Goal: Task Accomplishment & Management: Manage account settings

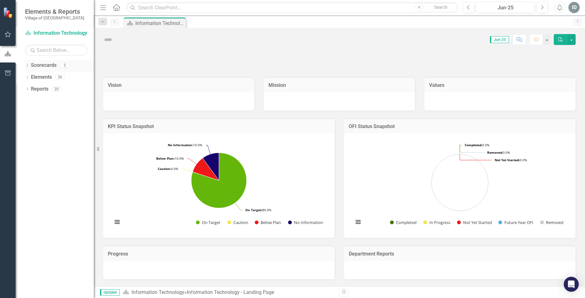
click at [25, 64] on div "Dropdown" at bounding box center [27, 65] width 4 height 5
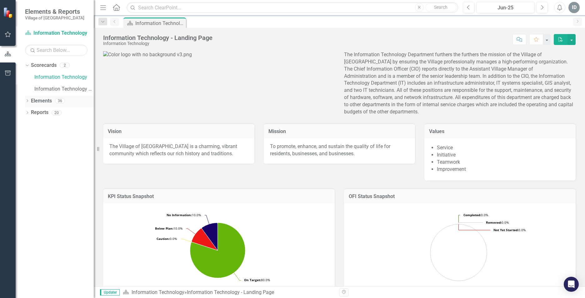
click at [29, 101] on icon "Dropdown" at bounding box center [27, 101] width 4 height 3
click at [29, 123] on icon "Dropdown" at bounding box center [30, 124] width 4 height 3
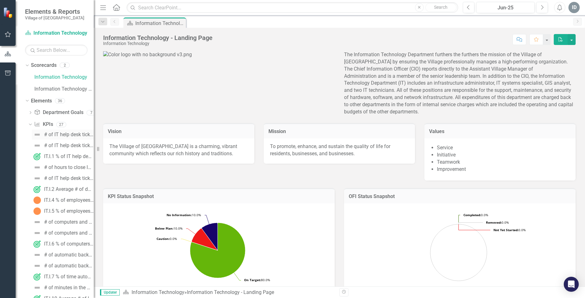
click at [83, 134] on div "# of IT help desk tickets closed [DATE]" at bounding box center [69, 135] width 50 height 6
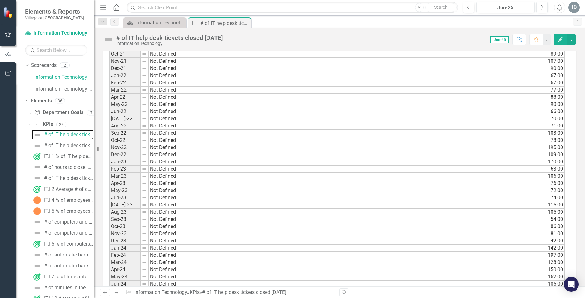
scroll to position [425, 0]
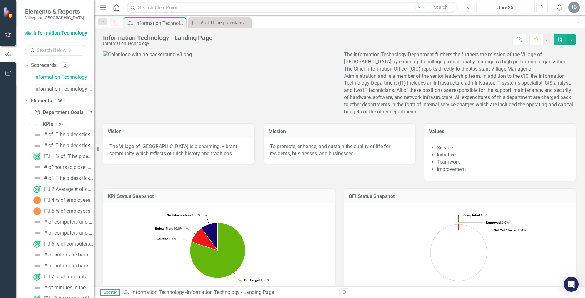
click at [51, 87] on link "Information Technology FY26" at bounding box center [63, 89] width 59 height 7
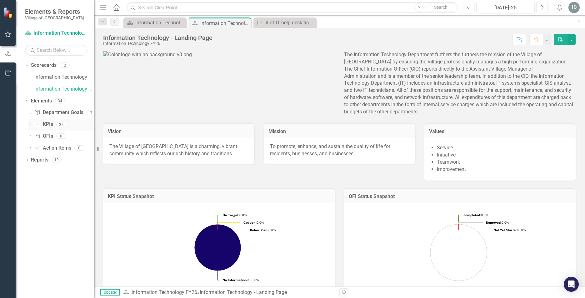
click at [31, 123] on div "Dropdown" at bounding box center [30, 125] width 4 height 5
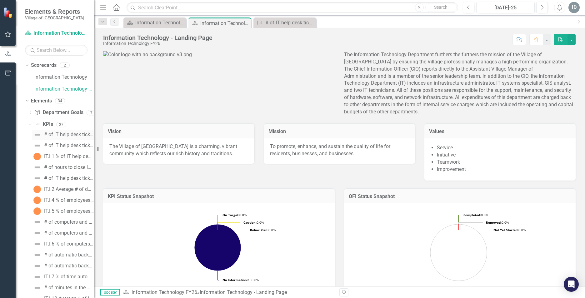
click at [64, 133] on div "# of IT help desk tickets closed [DATE]" at bounding box center [69, 135] width 50 height 6
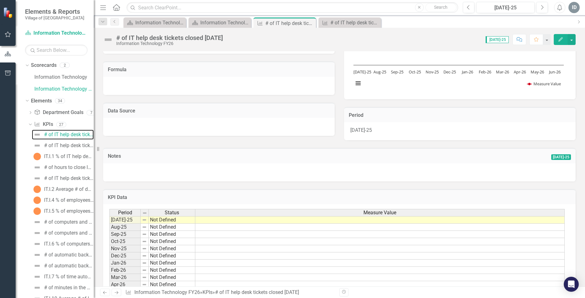
scroll to position [104, 0]
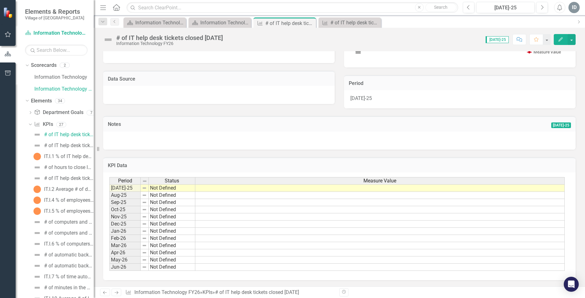
click at [201, 189] on td at bounding box center [379, 187] width 369 height 7
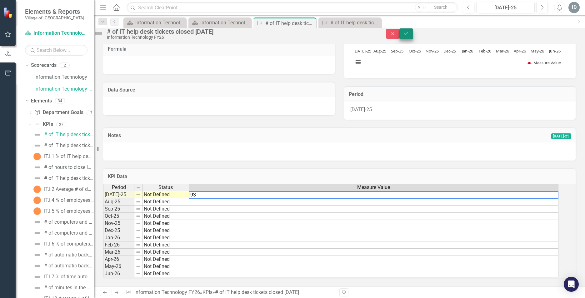
type textarea "93"
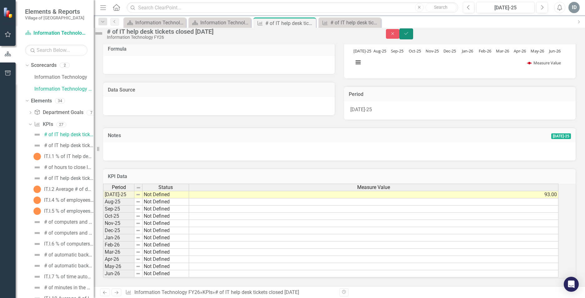
click at [413, 34] on button "Save" at bounding box center [406, 33] width 14 height 11
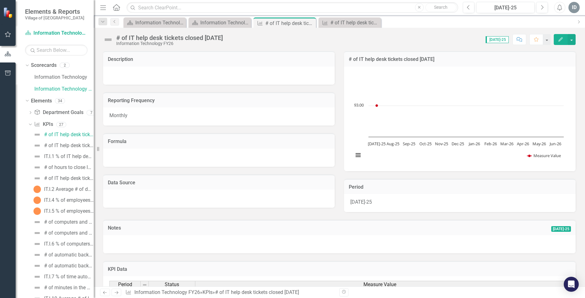
scroll to position [31, 0]
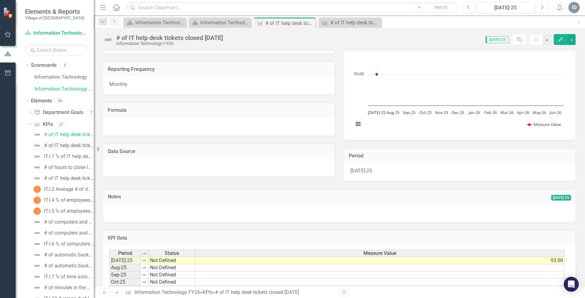
click at [59, 144] on div "# of IT help desk tickets submitted" at bounding box center [69, 146] width 50 height 6
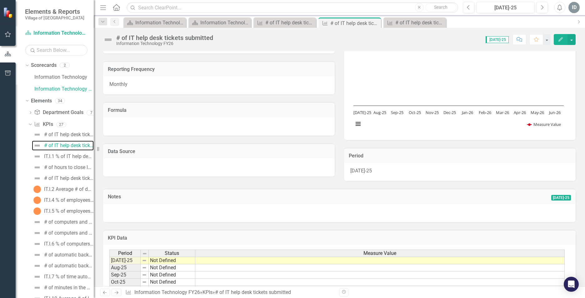
scroll to position [94, 0]
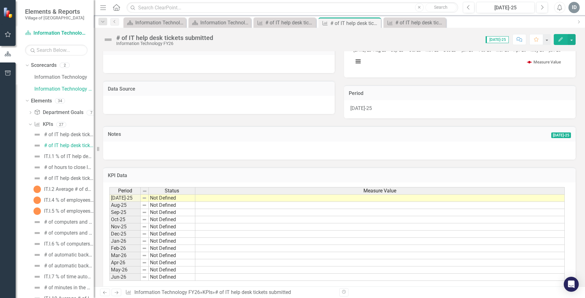
click at [219, 199] on td at bounding box center [379, 197] width 369 height 7
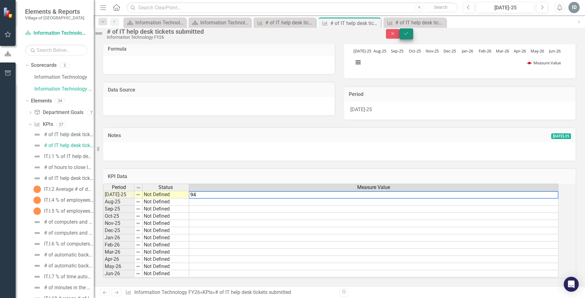
type textarea "94"
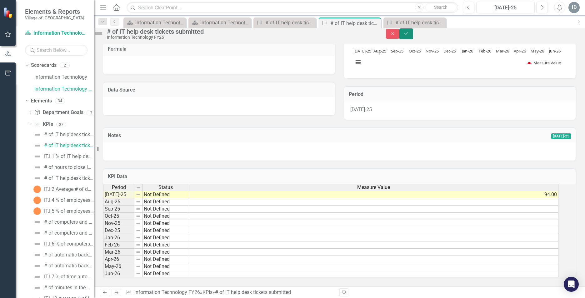
click at [409, 35] on icon "Save" at bounding box center [406, 33] width 6 height 4
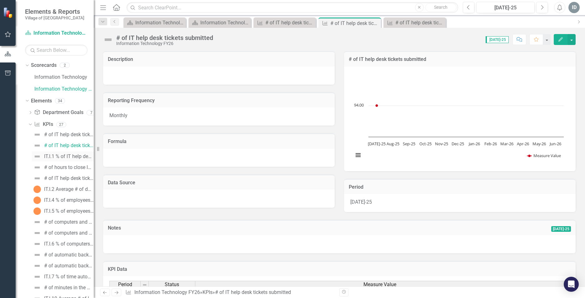
click at [65, 156] on div "IT.I.1 % of IT help desk tickets closed [DATE]" at bounding box center [69, 157] width 50 height 6
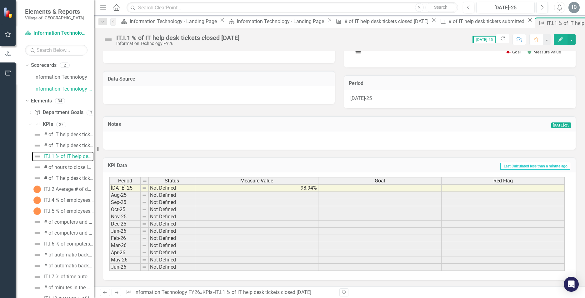
scroll to position [41, 0]
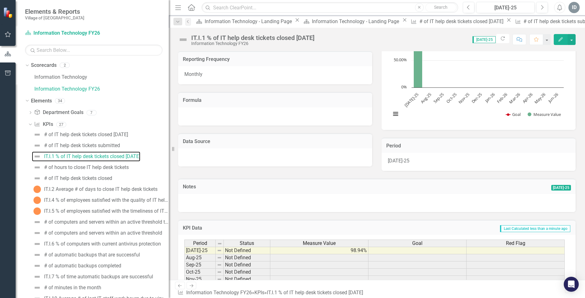
drag, startPoint x: 111, startPoint y: 42, endPoint x: 169, endPoint y: 44, distance: 57.8
click at [169, 44] on div "Resize" at bounding box center [171, 149] width 5 height 298
click at [104, 167] on div "# of hours to close IT help desk tickets" at bounding box center [86, 168] width 85 height 6
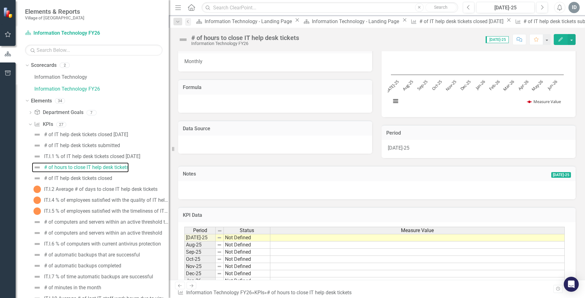
scroll to position [94, 0]
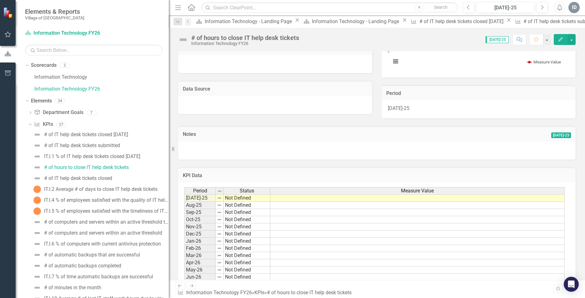
click at [273, 200] on td at bounding box center [417, 197] width 294 height 7
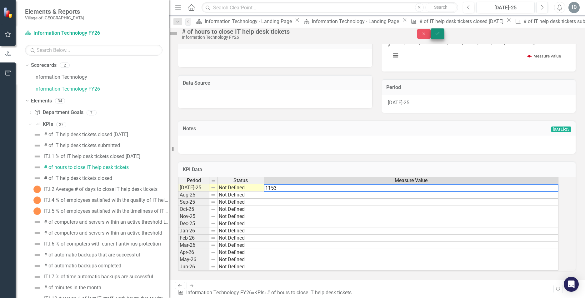
type textarea "1153"
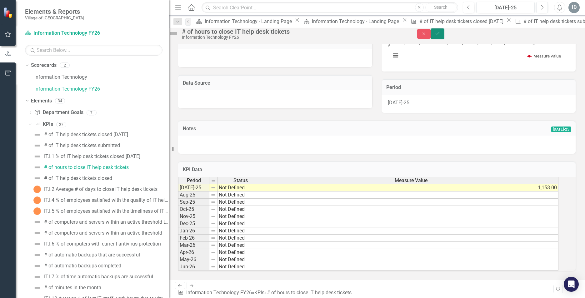
click at [440, 36] on icon "Save" at bounding box center [437, 33] width 6 height 4
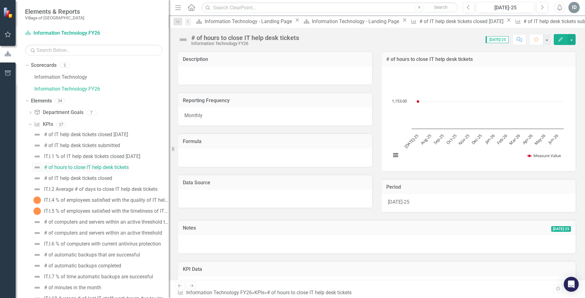
click at [100, 168] on div "# of hours to close IT help desk tickets" at bounding box center [86, 168] width 85 height 6
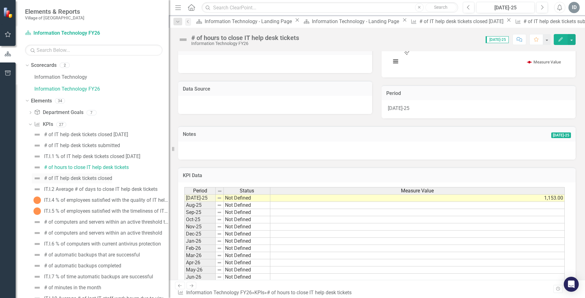
click at [94, 180] on div "# of IT help desk tickets closed" at bounding box center [78, 179] width 68 height 6
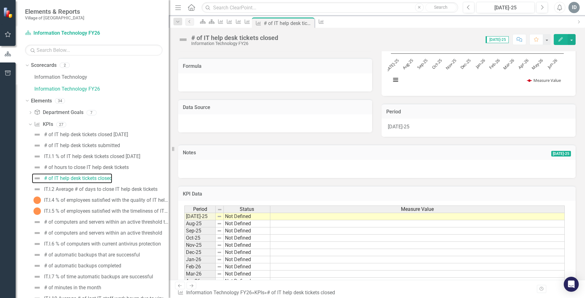
scroll to position [94, 0]
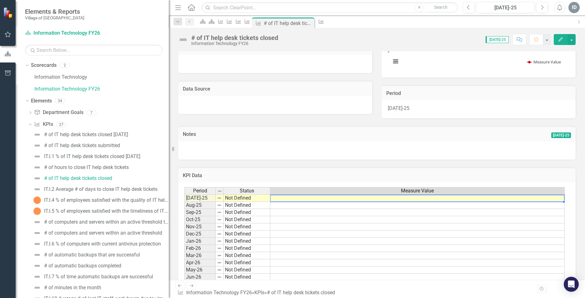
click at [283, 199] on td at bounding box center [417, 197] width 294 height 7
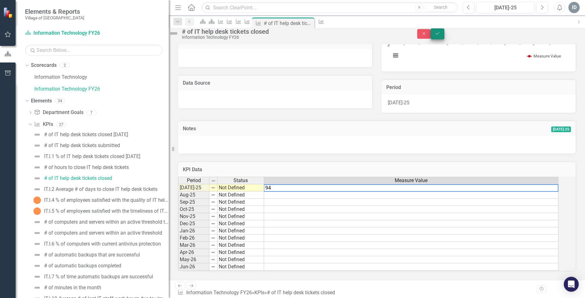
type textarea "94"
click at [440, 36] on icon "Save" at bounding box center [437, 33] width 6 height 4
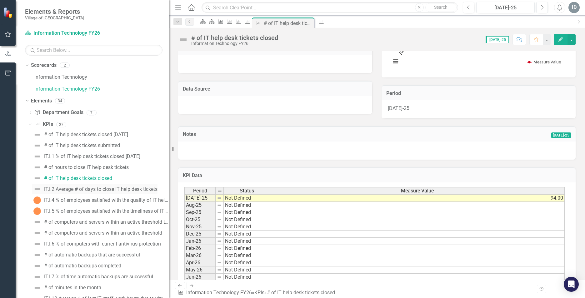
click at [101, 188] on div "IT.I.2 Average # of days to close IT help desk tickets" at bounding box center [100, 189] width 113 height 6
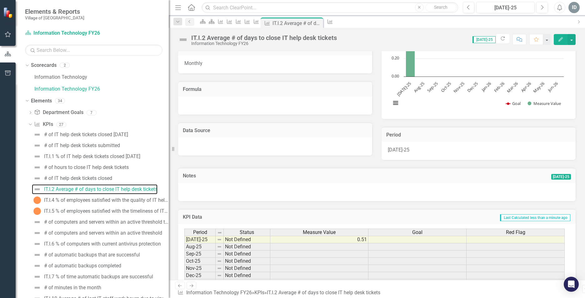
scroll to position [104, 0]
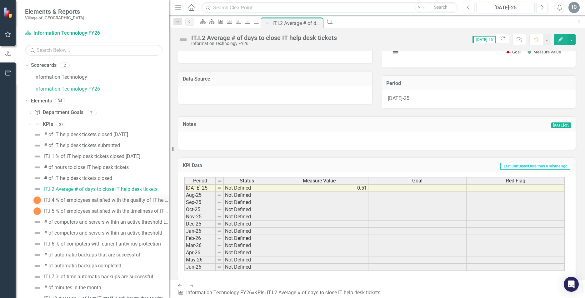
click at [107, 202] on div "IT.I.4 % of employees satisfied with the quality of IT help desk services" at bounding box center [106, 200] width 125 height 6
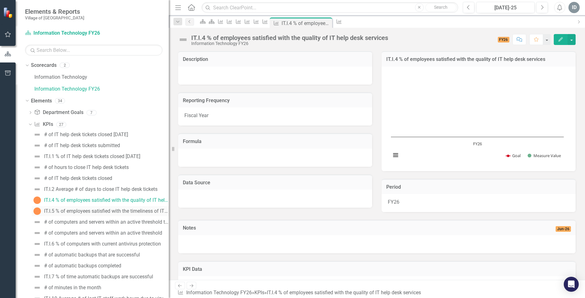
click at [105, 211] on div "IT.I.5 % of employees satisfied with the timeliness of IT help desk services" at bounding box center [106, 211] width 125 height 6
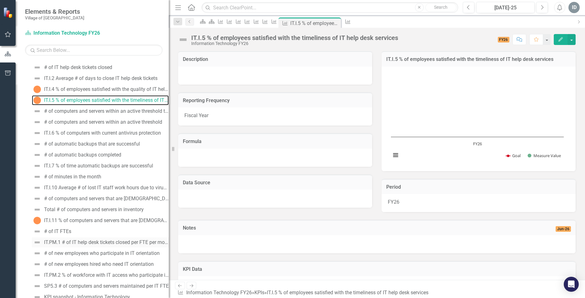
scroll to position [125, 0]
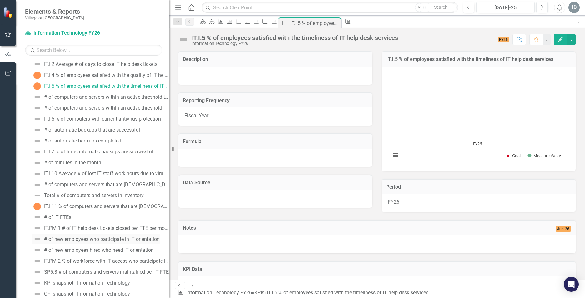
click at [120, 239] on div "# of new employees who participate in IT orientation" at bounding box center [102, 239] width 116 height 6
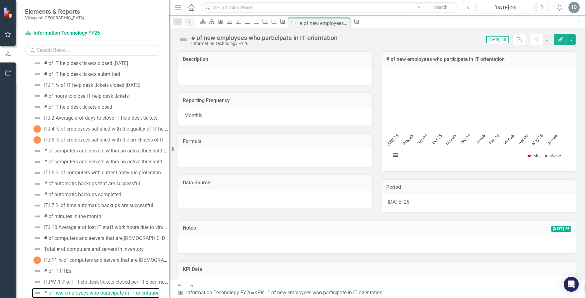
scroll to position [104, 0]
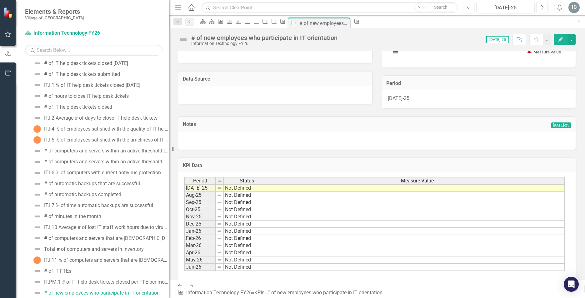
click at [308, 189] on td at bounding box center [417, 187] width 294 height 7
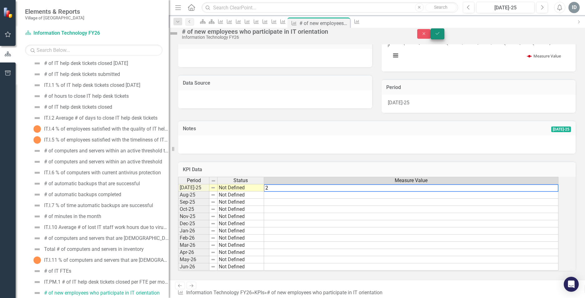
type textarea "2"
click at [440, 35] on icon "Save" at bounding box center [437, 33] width 6 height 4
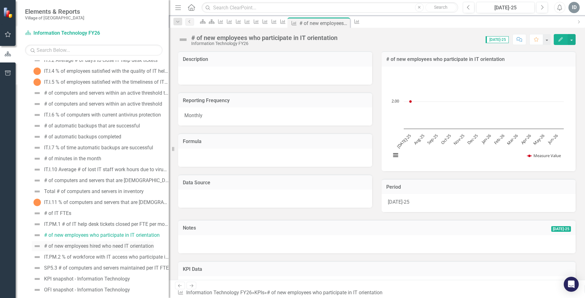
scroll to position [134, 0]
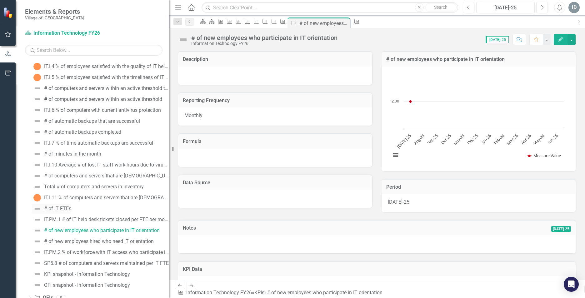
click at [66, 210] on div "# of IT FTEs" at bounding box center [57, 209] width 27 height 6
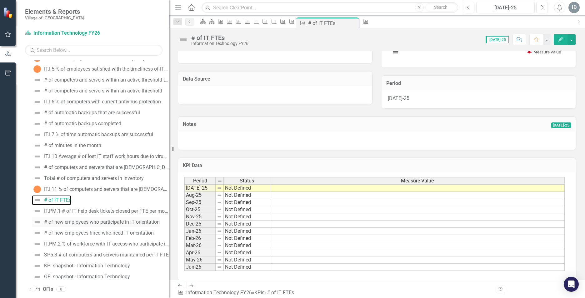
scroll to position [143, 0]
click at [95, 221] on div "# of new employees who participate in IT orientation" at bounding box center [102, 221] width 116 height 6
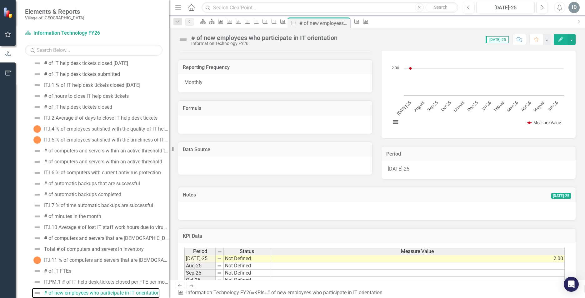
scroll to position [104, 0]
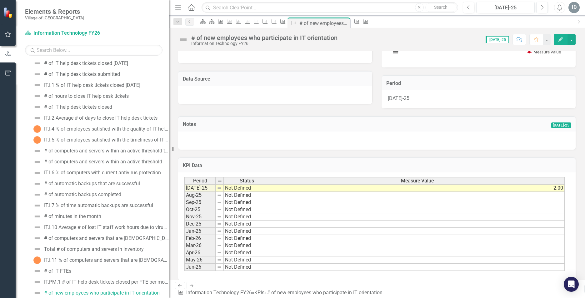
click at [282, 191] on td "2.00" at bounding box center [417, 187] width 294 height 7
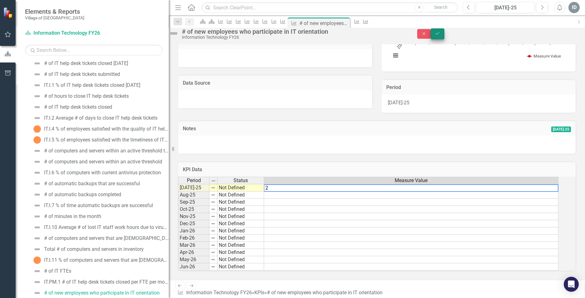
type textarea "2"
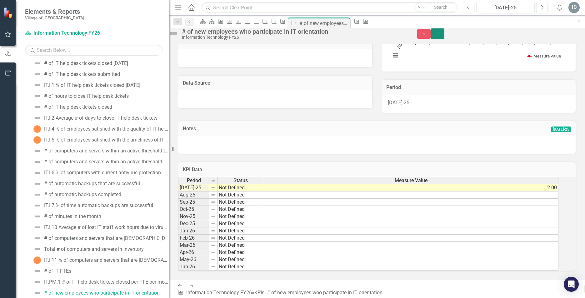
click at [444, 34] on button "Save" at bounding box center [437, 33] width 14 height 11
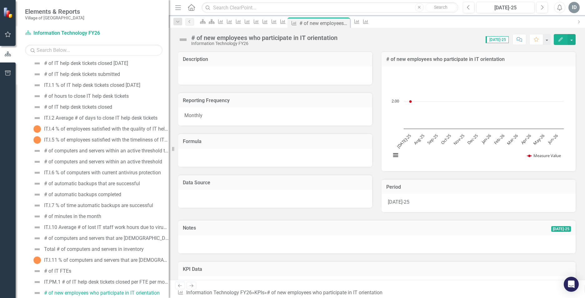
scroll to position [164, 0]
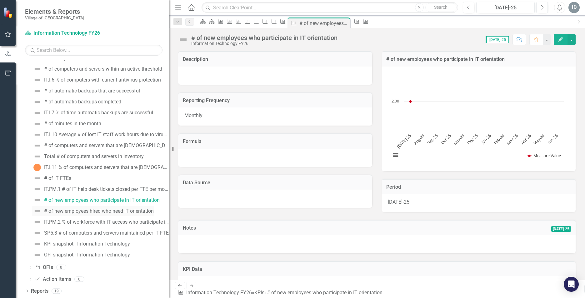
click at [71, 211] on div "# of new employees hired who need IT orientation" at bounding box center [99, 211] width 110 height 6
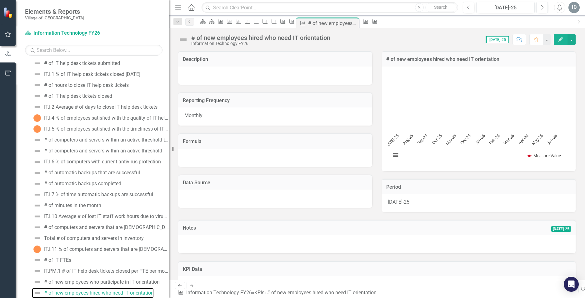
scroll to position [104, 0]
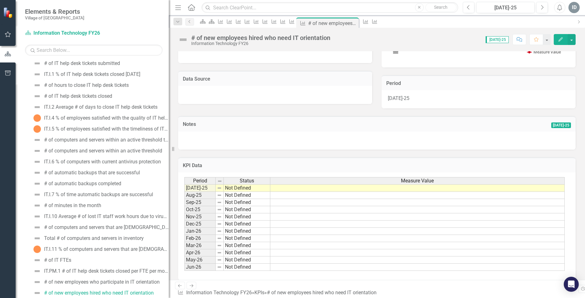
click at [299, 189] on td at bounding box center [417, 187] width 294 height 7
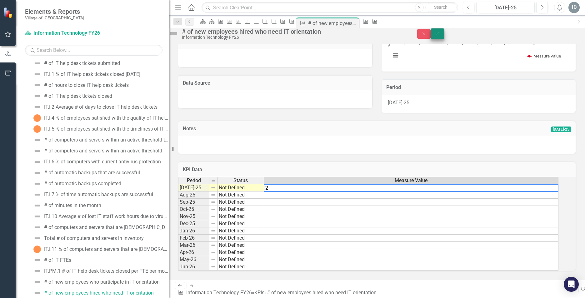
type textarea "2"
click at [444, 34] on button "Save" at bounding box center [437, 33] width 14 height 11
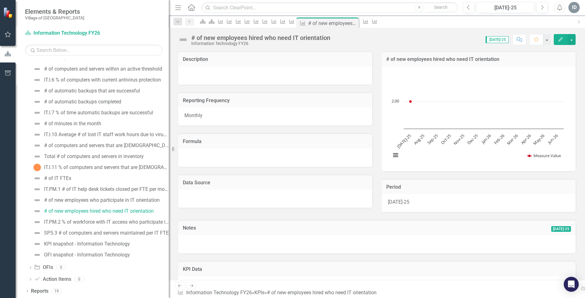
scroll to position [133, 0]
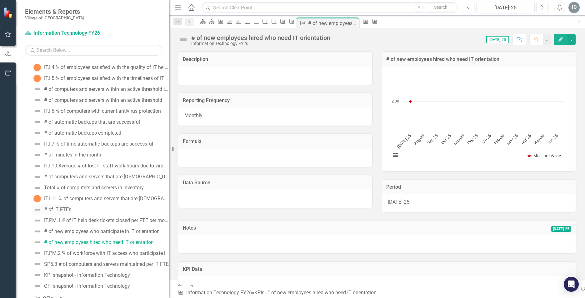
click at [69, 210] on div "# of IT FTEs" at bounding box center [57, 210] width 27 height 6
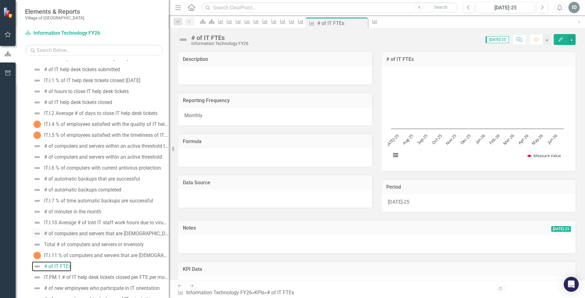
scroll to position [112, 0]
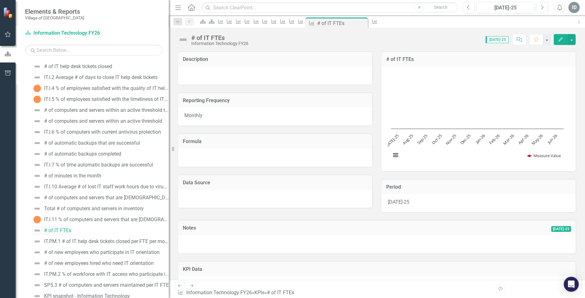
click at [65, 231] on div "# of IT FTEs" at bounding box center [57, 231] width 27 height 6
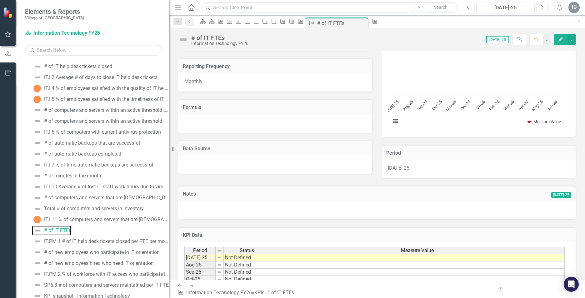
scroll to position [94, 0]
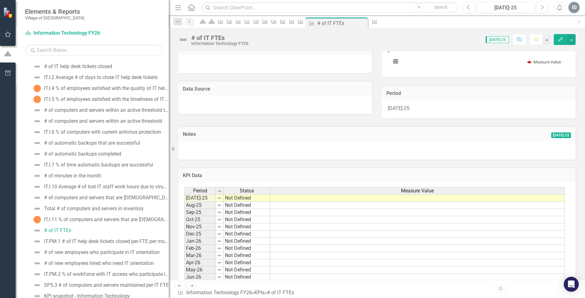
click at [281, 198] on td at bounding box center [417, 197] width 294 height 7
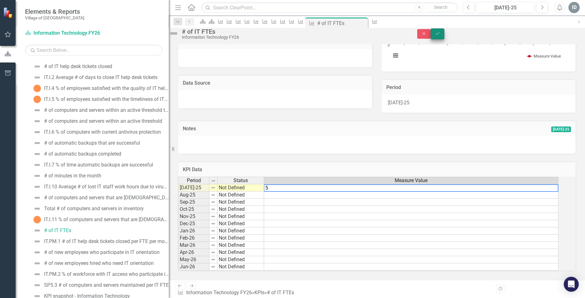
type textarea "5"
click at [444, 34] on button "Save" at bounding box center [437, 33] width 14 height 11
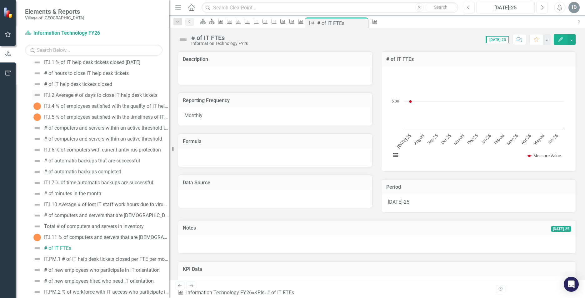
scroll to position [81, 0]
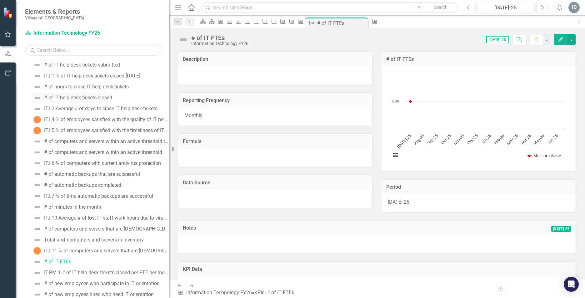
click at [96, 97] on div "# of IT help desk tickets closed" at bounding box center [78, 98] width 68 height 6
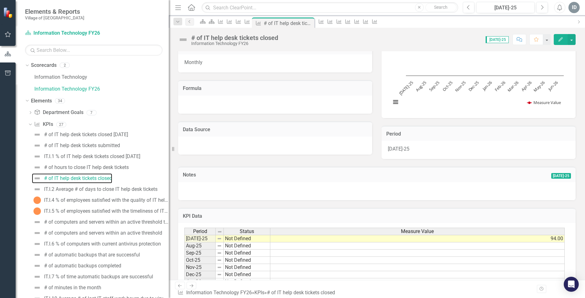
scroll to position [104, 0]
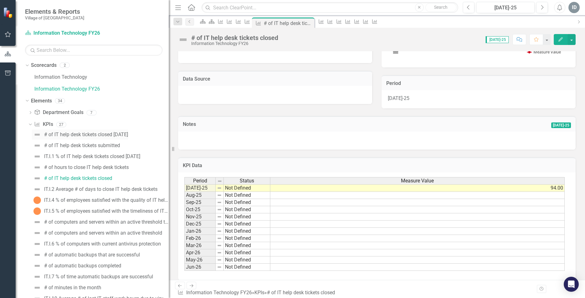
click at [79, 137] on div "# of IT help desk tickets closed [DATE]" at bounding box center [86, 135] width 84 height 6
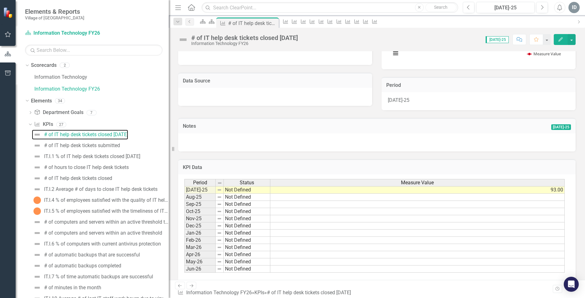
scroll to position [104, 0]
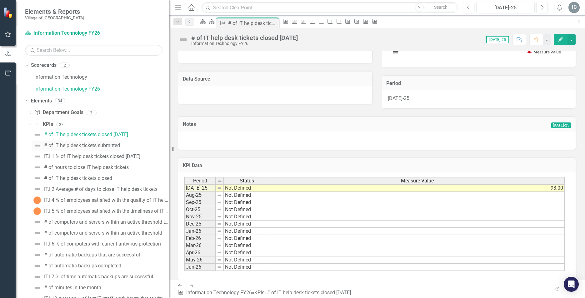
click at [104, 145] on div "# of IT help desk tickets submitted" at bounding box center [82, 146] width 76 height 6
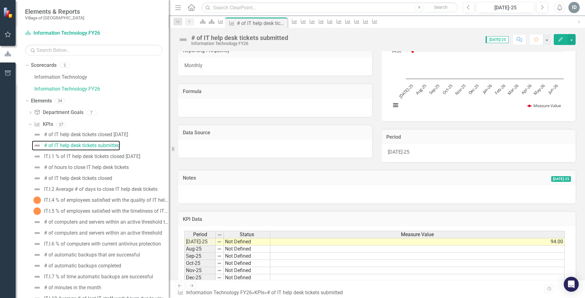
scroll to position [104, 0]
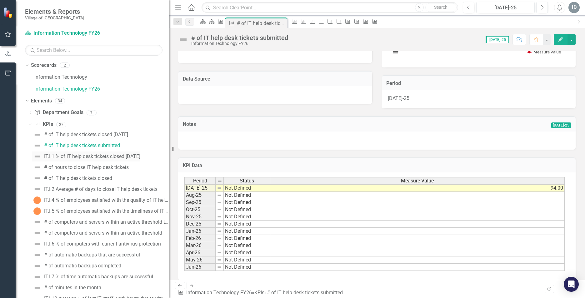
click at [106, 156] on div "IT.I.1 % of IT help desk tickets closed [DATE]" at bounding box center [92, 157] width 96 height 6
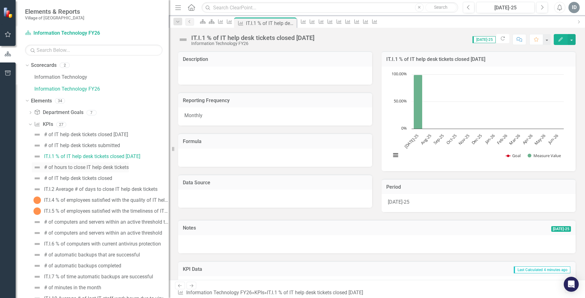
click at [96, 168] on div "# of hours to close IT help desk tickets" at bounding box center [86, 168] width 85 height 6
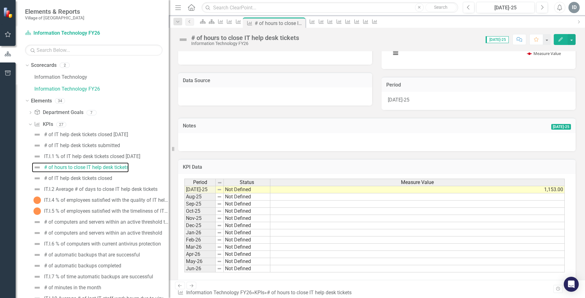
scroll to position [104, 0]
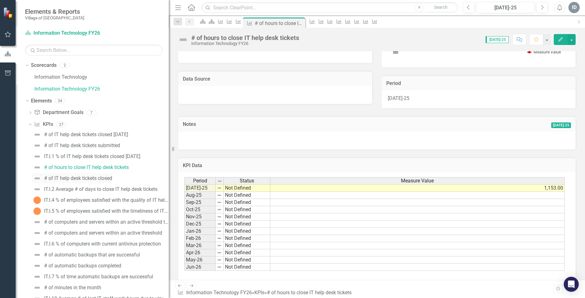
click at [84, 177] on div "# of IT help desk tickets closed" at bounding box center [78, 179] width 68 height 6
click at [82, 77] on link "Information Technology" at bounding box center [101, 77] width 134 height 7
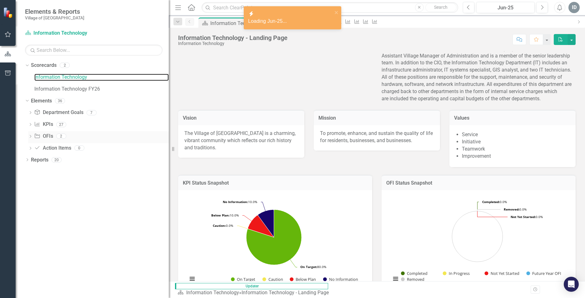
scroll to position [86, 0]
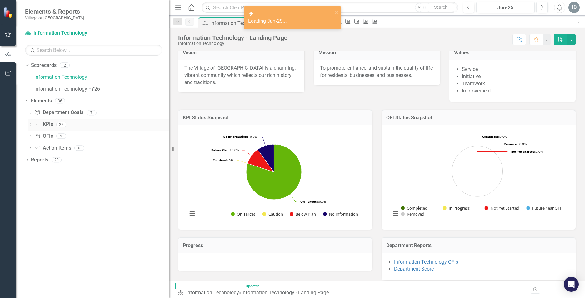
click at [32, 125] on icon "Dropdown" at bounding box center [30, 124] width 4 height 3
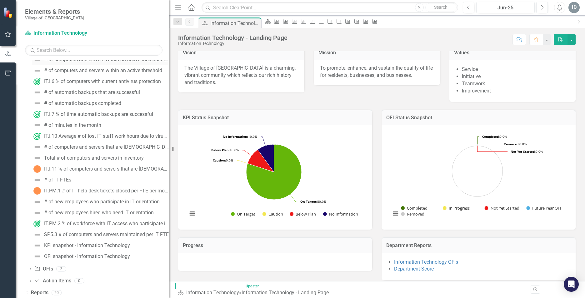
scroll to position [164, 0]
click at [63, 176] on div "# of IT FTEs" at bounding box center [57, 179] width 27 height 6
